Goal: Obtain resource: Download file/media

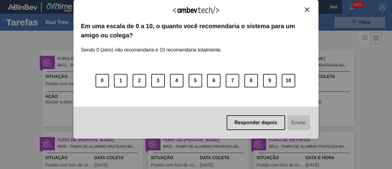
click at [307, 11] on img "Close" at bounding box center [307, 9] width 5 height 5
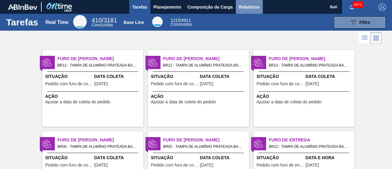
click at [256, 4] on span "Relatórios" at bounding box center [249, 6] width 21 height 7
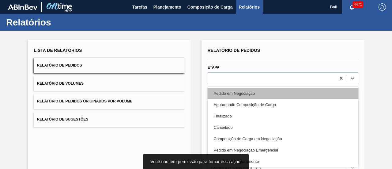
drag, startPoint x: 232, startPoint y: 82, endPoint x: 235, endPoint y: 84, distance: 3.3
click at [232, 81] on div "option Pedido em Negociação focused, 1 of 20. 20 results available. Use Up and …" at bounding box center [283, 78] width 151 height 12
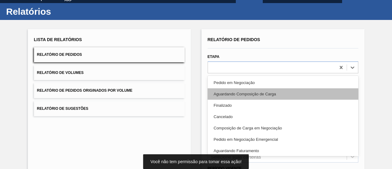
scroll to position [12, 0]
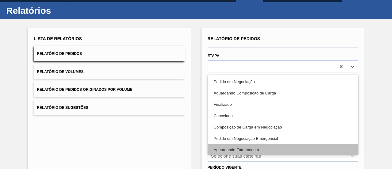
click at [245, 149] on div "Aguardando Faturamento" at bounding box center [283, 149] width 151 height 11
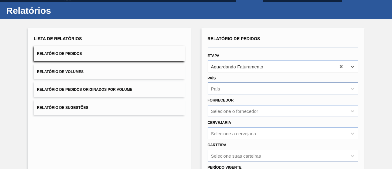
click at [235, 91] on div "País" at bounding box center [277, 88] width 139 height 9
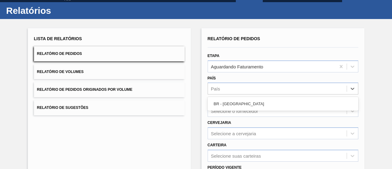
click at [239, 105] on div "BR - Brasil" at bounding box center [283, 103] width 151 height 11
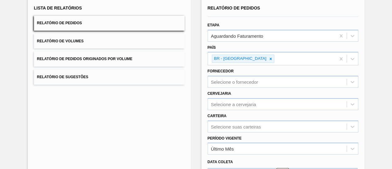
click at [229, 113] on div "Carteira Selecione suas carteiras" at bounding box center [283, 122] width 151 height 21
click at [230, 122] on div "Selecione suas carteiras" at bounding box center [283, 126] width 151 height 12
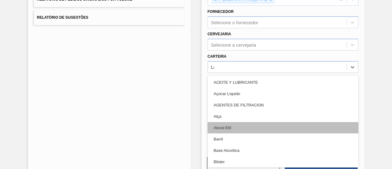
type input "Lat"
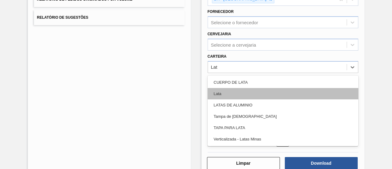
click at [229, 91] on div "Lata" at bounding box center [283, 93] width 151 height 11
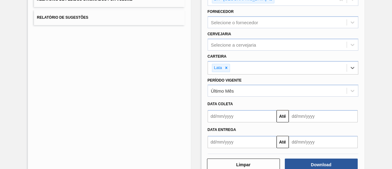
drag, startPoint x: 230, startPoint y: 91, endPoint x: 235, endPoint y: 96, distance: 7.6
click at [230, 91] on div "Último Mês" at bounding box center [222, 90] width 23 height 5
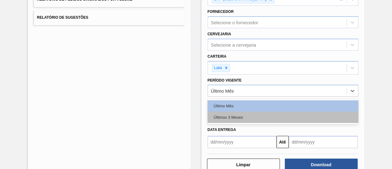
click at [246, 113] on div "Últimos 3 Meses" at bounding box center [283, 117] width 151 height 11
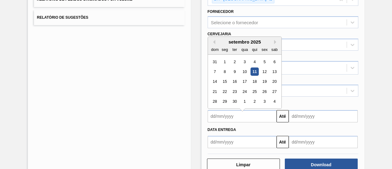
click at [238, 111] on input "text" at bounding box center [242, 116] width 69 height 12
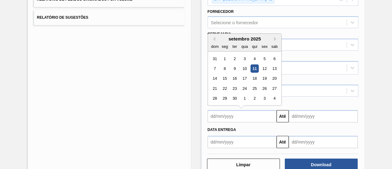
click at [256, 66] on div "11" at bounding box center [254, 68] width 8 height 8
type input "11/09/2025"
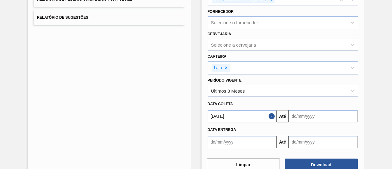
click at [317, 115] on input "text" at bounding box center [323, 116] width 69 height 12
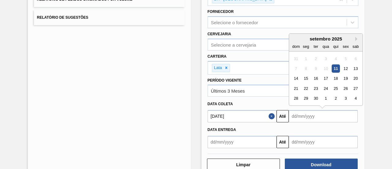
click at [356, 36] on div "setembro 2025" at bounding box center [326, 38] width 74 height 5
click at [356, 37] on button "Next Month" at bounding box center [358, 39] width 4 height 4
click at [315, 76] on div "11" at bounding box center [316, 78] width 8 height 8
type input "11/11/2025"
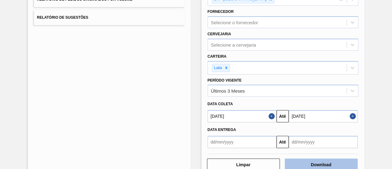
click at [322, 164] on button "Download" at bounding box center [321, 164] width 73 height 12
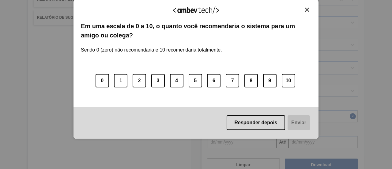
drag, startPoint x: 377, startPoint y: 0, endPoint x: 143, endPoint y: 6, distance: 234.3
click at [218, 30] on label "Em uma escala de 0 a 10, o quanto você recomendaria o sistema para um amigo ou …" at bounding box center [196, 30] width 231 height 19
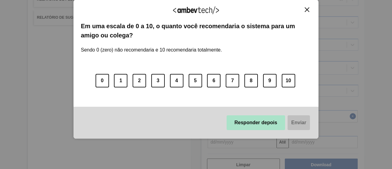
click at [265, 127] on button "Responder depois" at bounding box center [256, 122] width 59 height 15
